Goal: Information Seeking & Learning: Learn about a topic

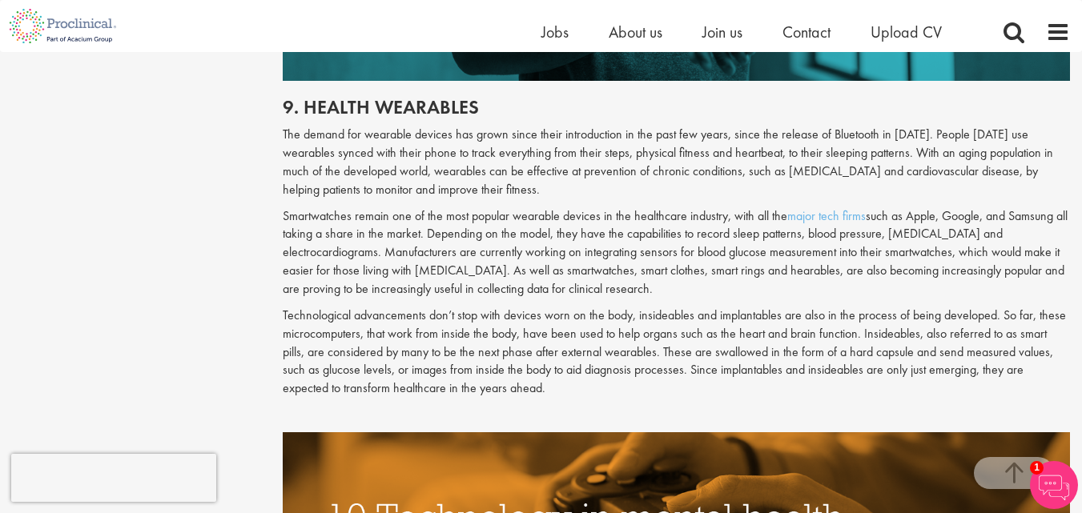
scroll to position [4548, 0]
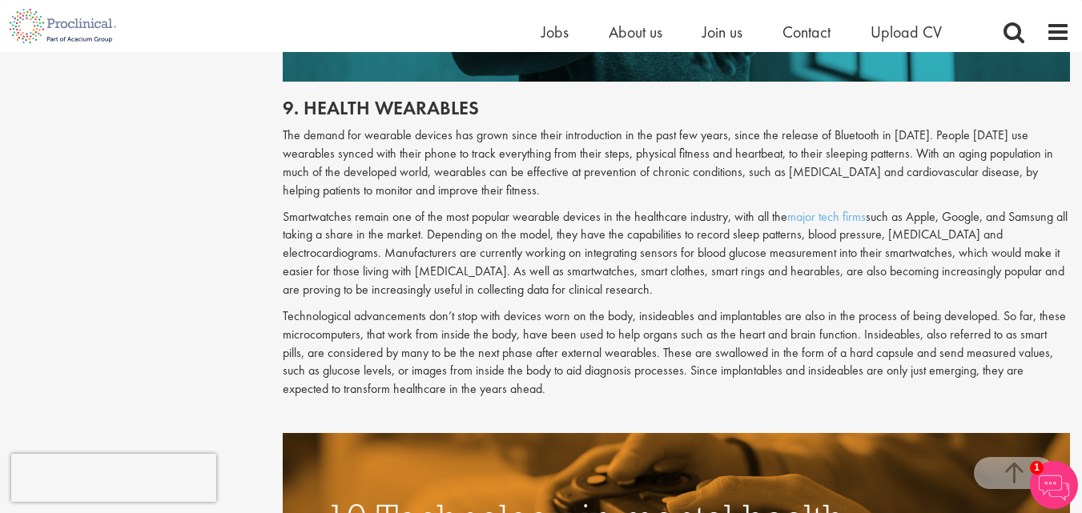
drag, startPoint x: 282, startPoint y: 131, endPoint x: 505, endPoint y: 386, distance: 338.7
click at [505, 386] on div "9. Health wearables The demand for wearable devices has grown since their intro…" at bounding box center [676, 258] width 811 height 352
drag, startPoint x: 482, startPoint y: 259, endPoint x: 494, endPoint y: 243, distance: 20.7
click at [502, 271] on p "Smartwatches remain one of the most popular wearable devices in the healthcare …" at bounding box center [676, 253] width 787 height 91
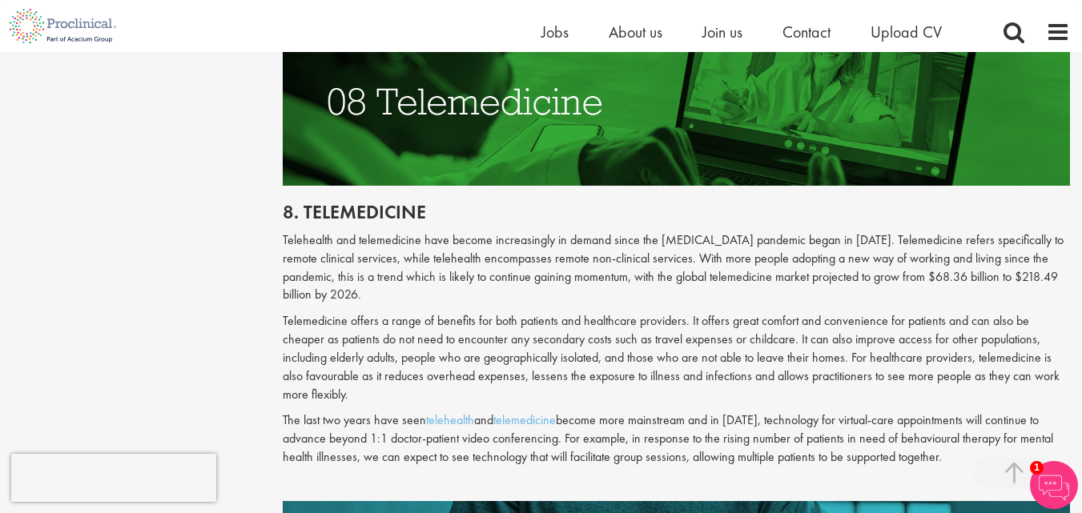
scroll to position [3988, 0]
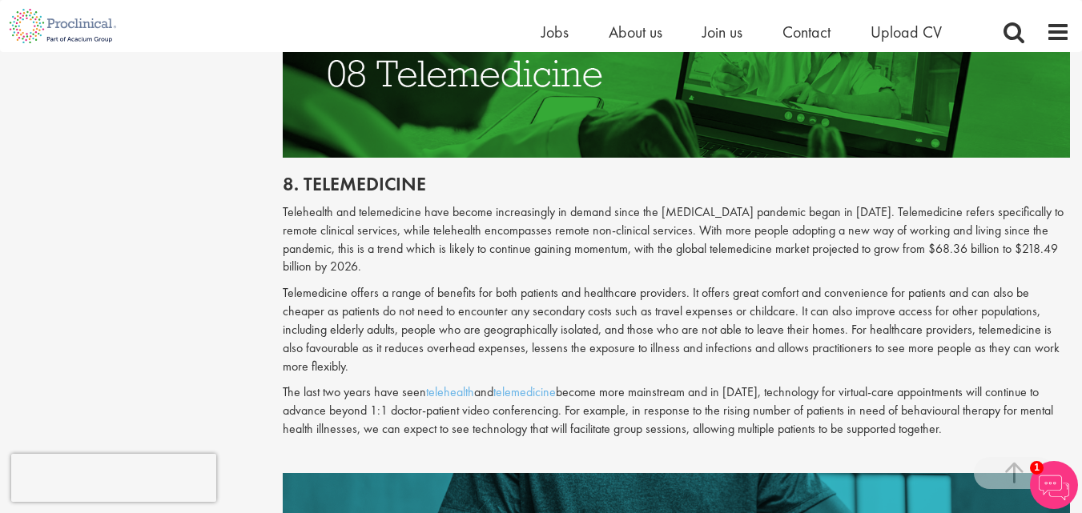
drag, startPoint x: 284, startPoint y: 210, endPoint x: 816, endPoint y: 390, distance: 561.4
click at [806, 381] on div "8. Telemedicine Telehealth and telemedicine have become increasingly in demand …" at bounding box center [676, 315] width 811 height 315
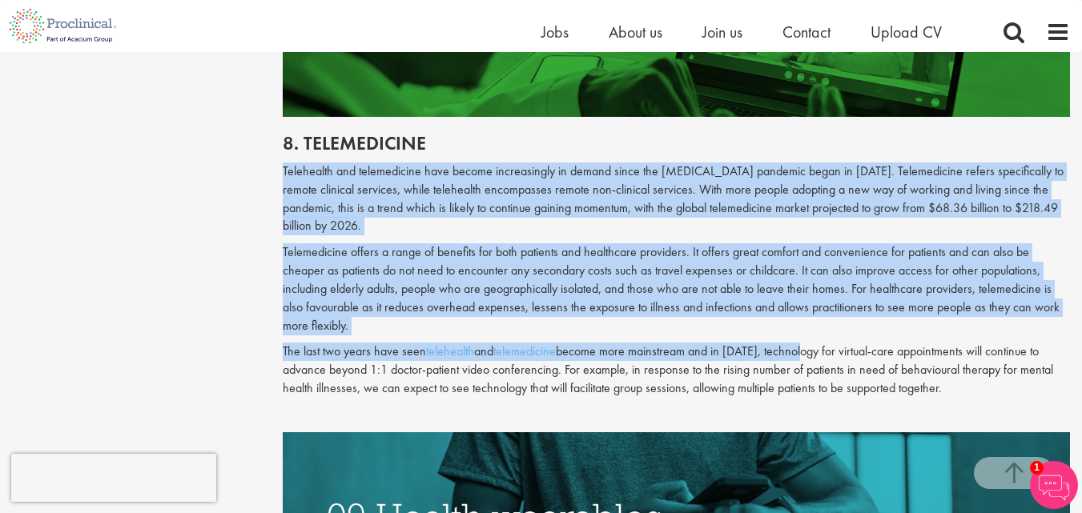
scroll to position [4068, 0]
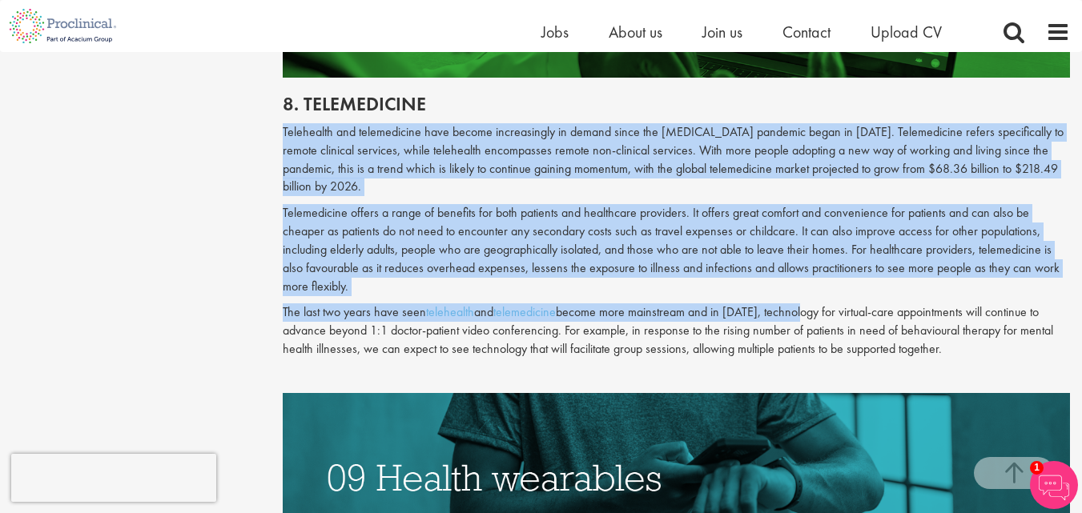
click at [434, 165] on p "Telehealth and telemedicine have become increasingly in demand since the [MEDIC…" at bounding box center [676, 159] width 787 height 73
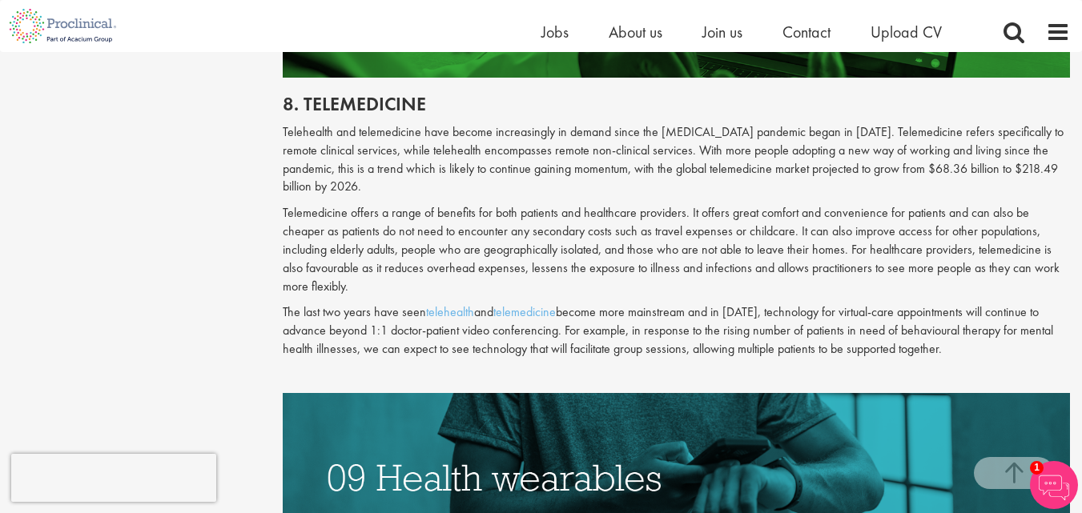
click at [283, 131] on p "Telehealth and telemedicine have become increasingly in demand since the [MEDIC…" at bounding box center [676, 159] width 787 height 73
drag, startPoint x: 283, startPoint y: 131, endPoint x: 348, endPoint y: 164, distance: 73.1
click at [283, 131] on p "Telehealth and telemedicine have become increasingly in demand since the [MEDIC…" at bounding box center [676, 159] width 787 height 73
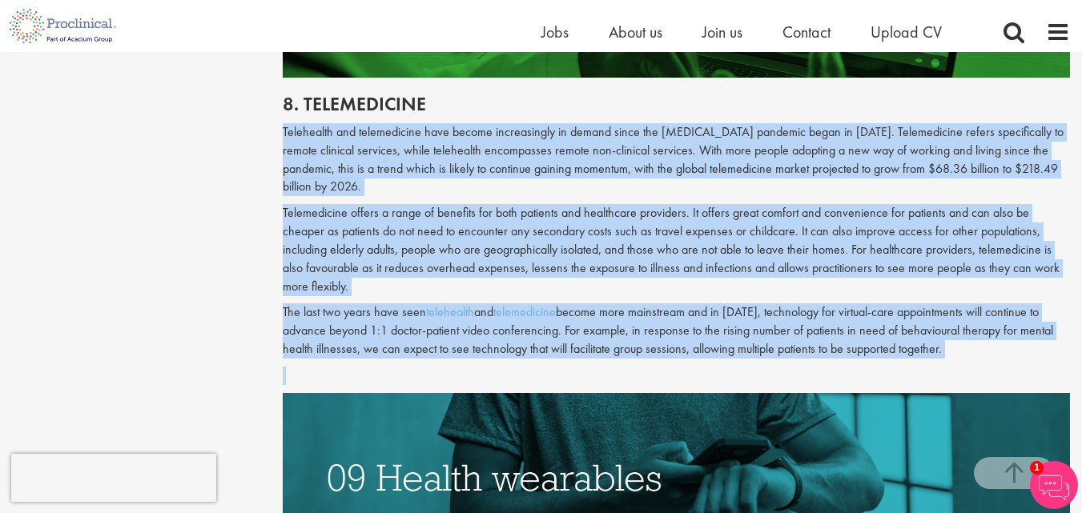
drag, startPoint x: 348, startPoint y: 164, endPoint x: 934, endPoint y: 338, distance: 612.1
click at [934, 338] on div "8. Telemedicine Telehealth and telemedicine have become increasingly in demand …" at bounding box center [676, 235] width 811 height 315
drag, startPoint x: 934, startPoint y: 338, endPoint x: 924, endPoint y: 322, distance: 19.1
click at [935, 338] on p "The last two years have seen telehealth and telemedicine become more mainstream…" at bounding box center [676, 330] width 787 height 55
click at [639, 179] on p "Telehealth and telemedicine have become increasingly in demand since the [MEDIC…" at bounding box center [676, 159] width 787 height 73
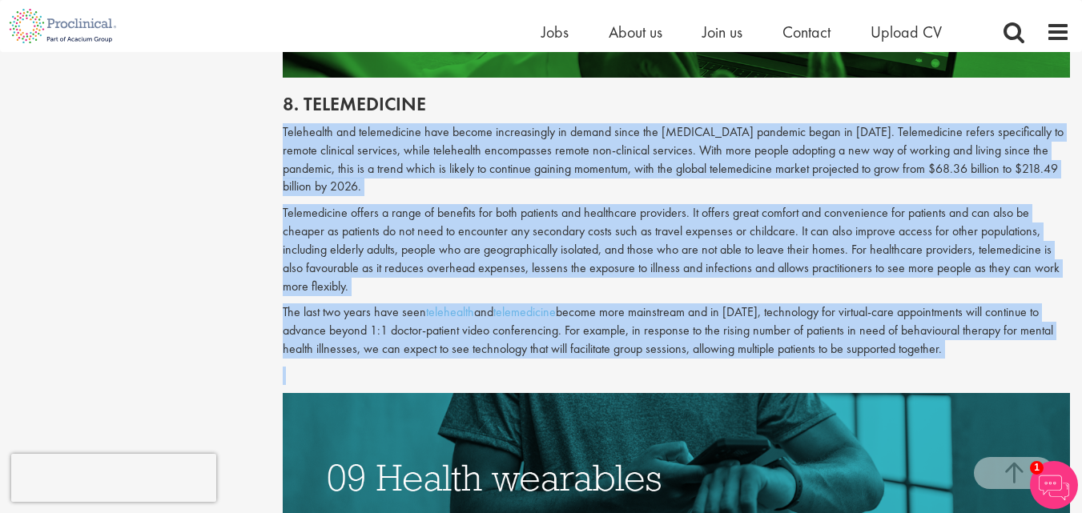
drag, startPoint x: 283, startPoint y: 131, endPoint x: 966, endPoint y: 364, distance: 720.9
click at [966, 364] on div "8. Telemedicine Telehealth and telemedicine have become increasingly in demand …" at bounding box center [676, 235] width 811 height 315
drag, startPoint x: 283, startPoint y: 134, endPoint x: 958, endPoint y: 352, distance: 709.3
click at [958, 352] on div "8. Telemedicine Telehealth and telemedicine have become increasingly in demand …" at bounding box center [676, 235] width 811 height 315
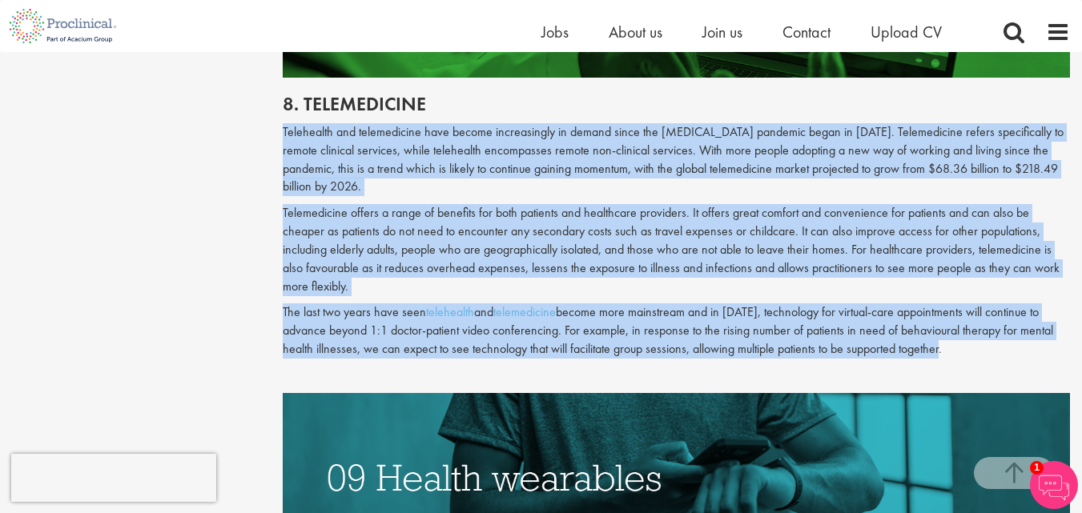
click at [958, 352] on p "The last two years have seen telehealth and telemedicine become more mainstream…" at bounding box center [676, 330] width 787 height 55
drag, startPoint x: 283, startPoint y: 131, endPoint x: 943, endPoint y: 358, distance: 697.9
click at [943, 358] on div "8. Telemedicine Telehealth and telemedicine have become increasingly in demand …" at bounding box center [676, 235] width 811 height 315
copy div "Telehealth and telemedicine have become increasingly in demand since the [MEDIC…"
drag, startPoint x: 721, startPoint y: 159, endPoint x: 573, endPoint y: 105, distance: 157.1
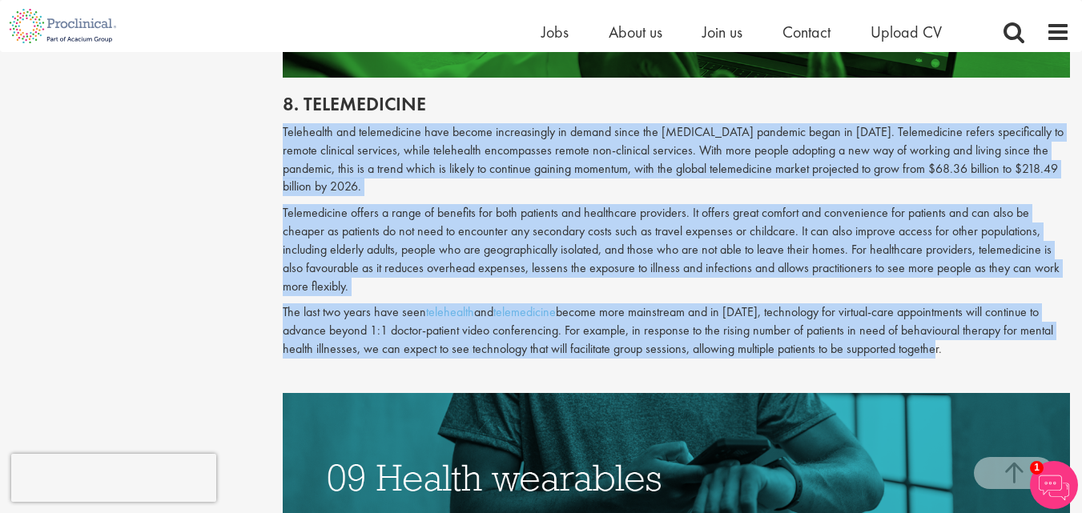
click at [746, 175] on p "Telehealth and telemedicine have become increasingly in demand since the [MEDIC…" at bounding box center [676, 159] width 787 height 73
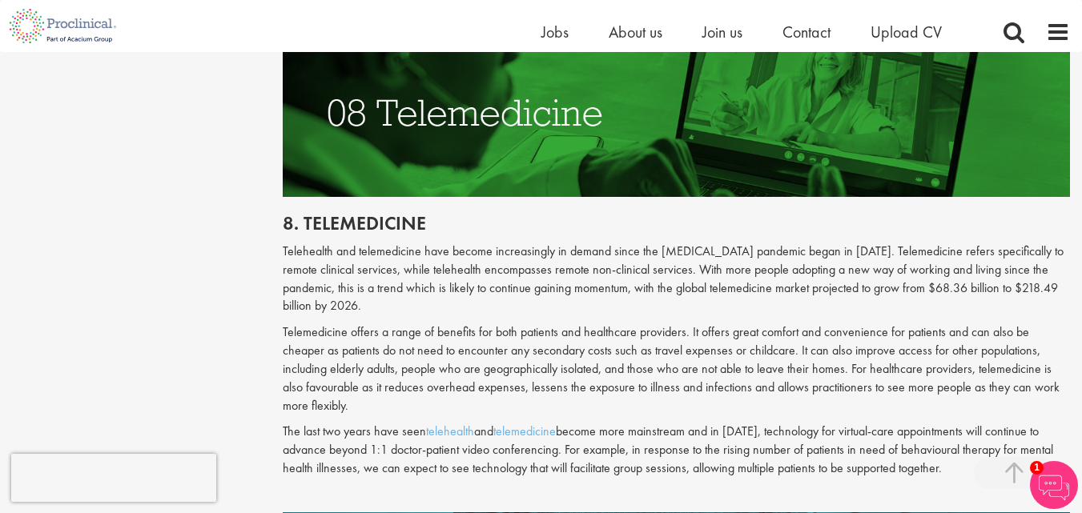
scroll to position [3667, 0]
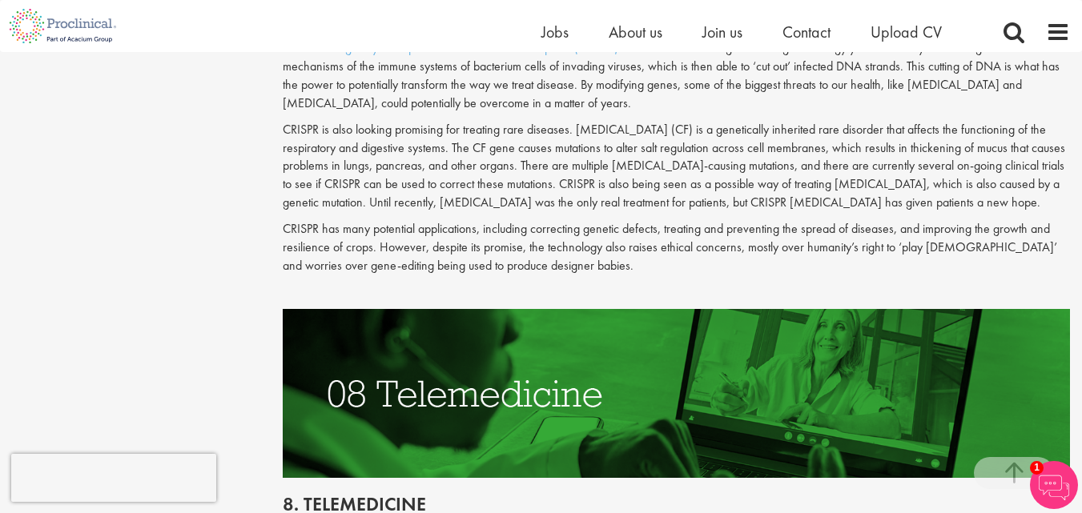
drag, startPoint x: 398, startPoint y: 0, endPoint x: 453, endPoint y: 144, distance: 154.4
click at [451, 145] on p "CRISPR is also looking promising for treating rare diseases. [MEDICAL_DATA] (CF…" at bounding box center [676, 166] width 787 height 91
